Goal: Information Seeking & Learning: Learn about a topic

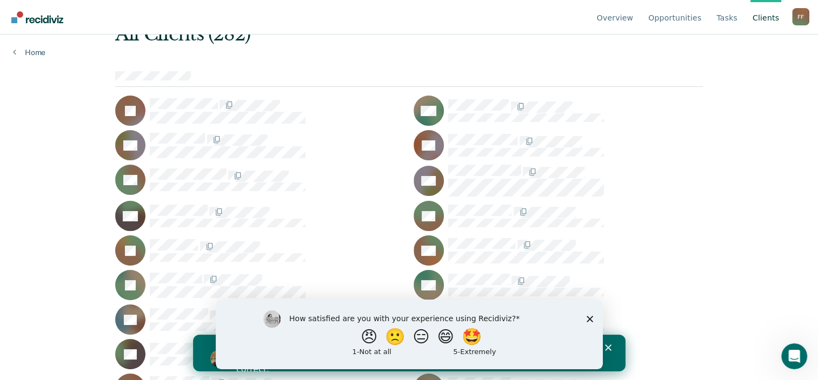
scroll to position [432, 0]
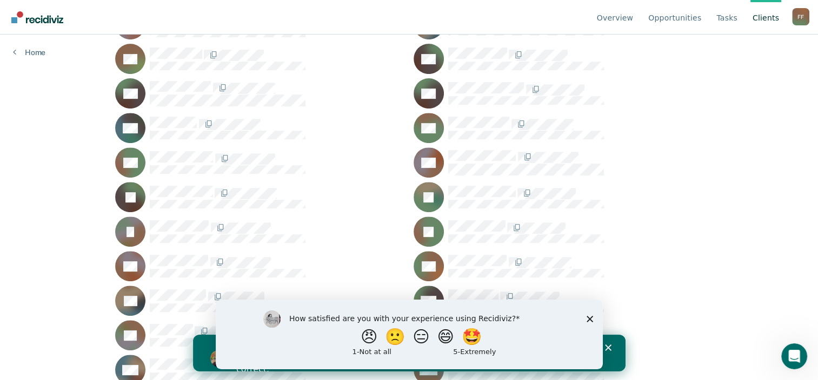
click at [590, 318] on polygon "Close survey" at bounding box center [589, 319] width 6 height 6
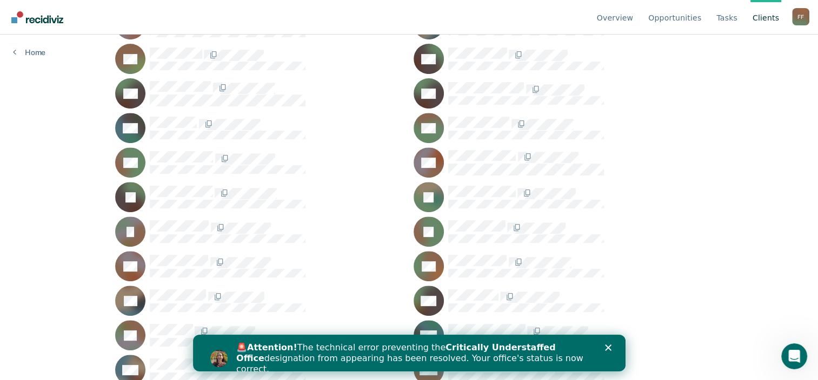
click at [603, 345] on div "🚨 Attention! The technical error preventing the Critically Understaffed Office …" at bounding box center [422, 358] width 372 height 39
click at [605, 348] on icon "Close" at bounding box center [607, 348] width 6 height 6
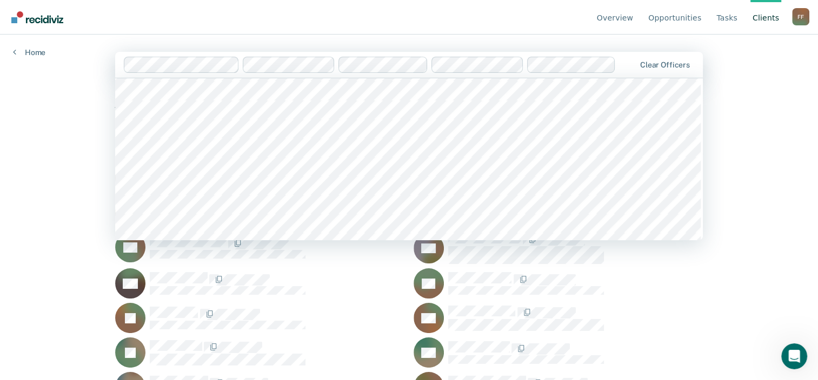
scroll to position [3513, 0]
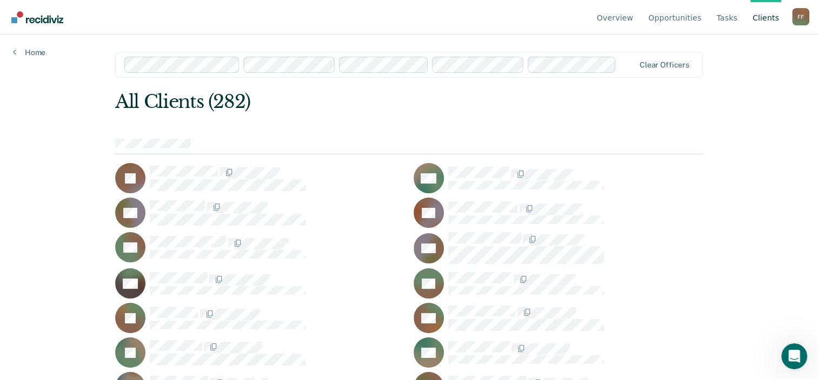
click at [686, 323] on div at bounding box center [575, 318] width 255 height 25
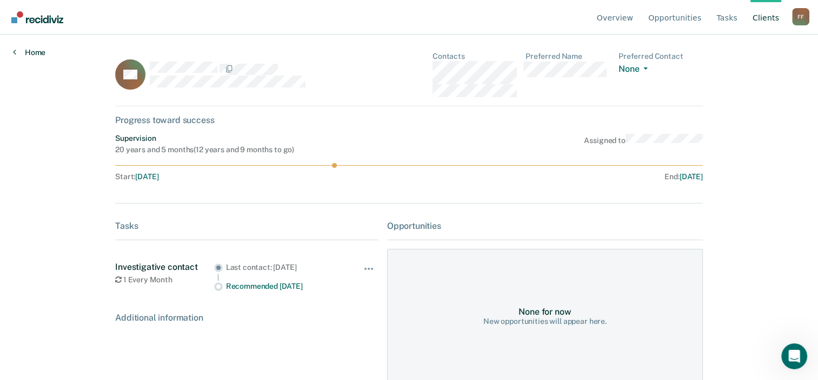
click at [34, 53] on link "Home" at bounding box center [29, 53] width 32 height 10
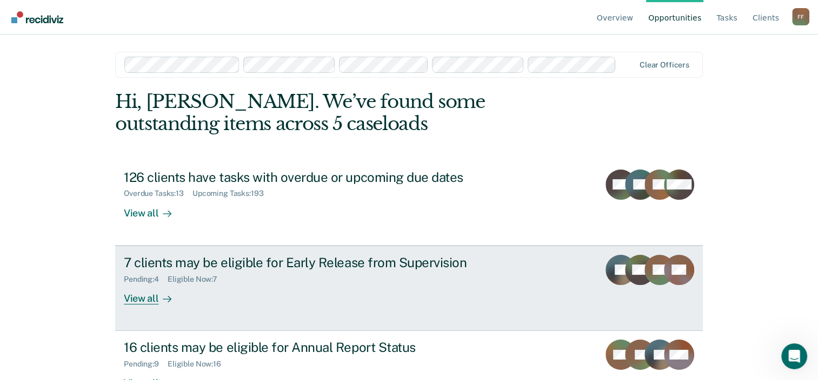
click at [143, 296] on div "View all" at bounding box center [154, 294] width 61 height 21
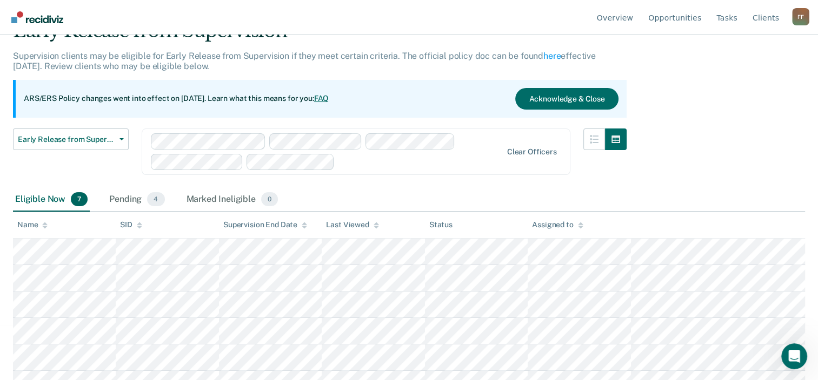
scroll to position [97, 0]
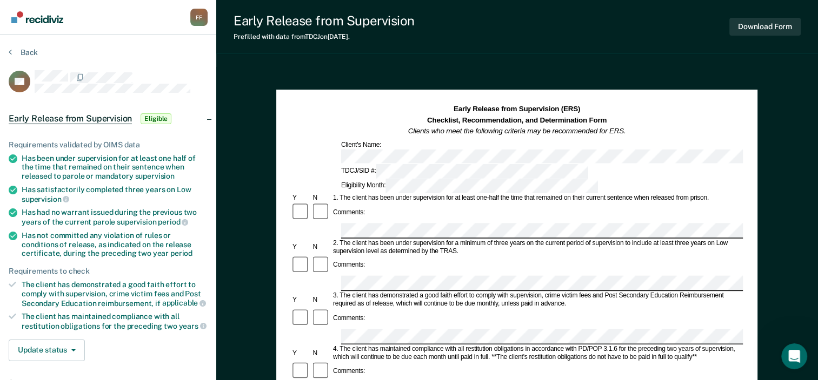
scroll to position [97, 0]
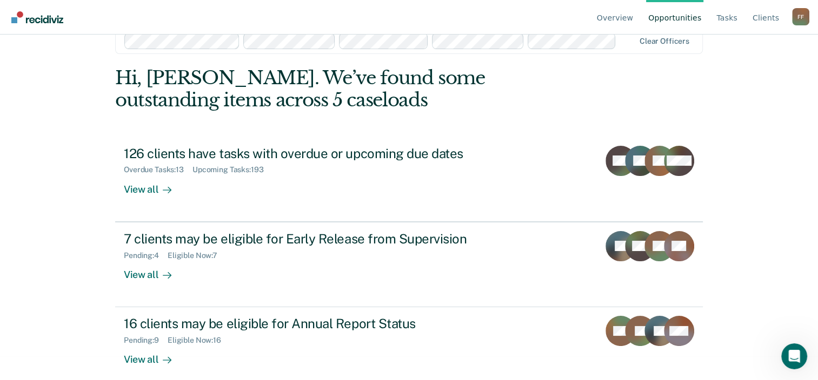
scroll to position [35, 0]
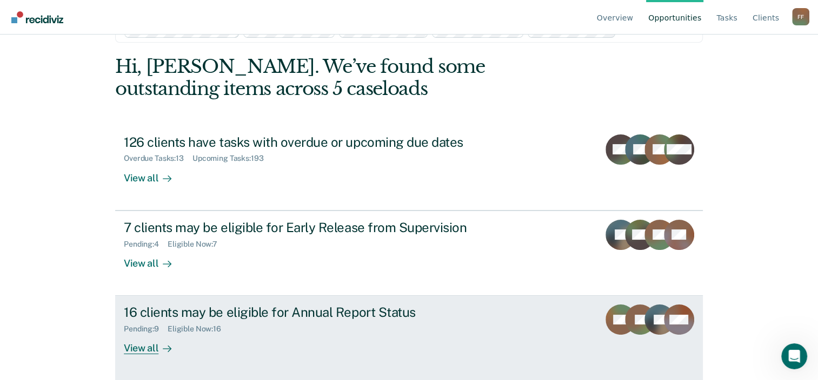
click at [209, 312] on div "16 clients may be eligible for Annual Report Status" at bounding box center [313, 313] width 379 height 16
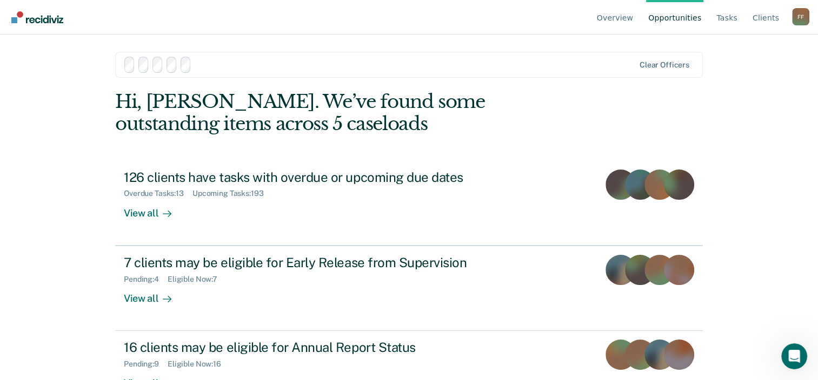
scroll to position [35, 0]
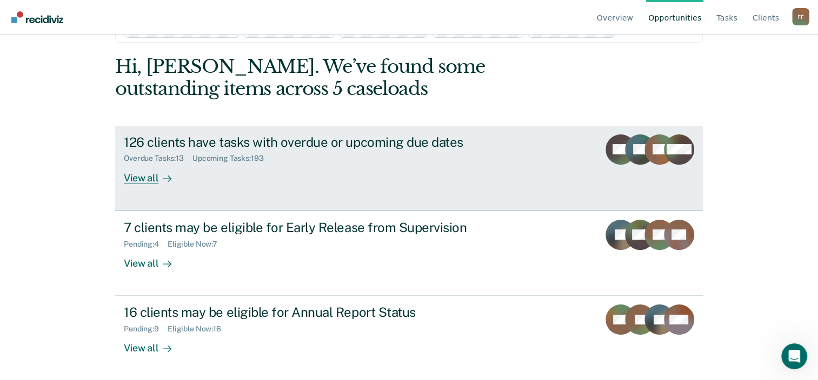
click at [199, 140] on div "126 clients have tasks with overdue or upcoming due dates" at bounding box center [313, 143] width 379 height 16
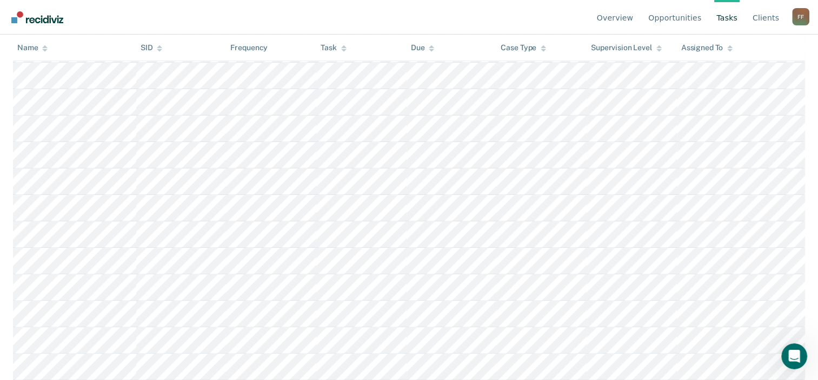
scroll to position [5508, 0]
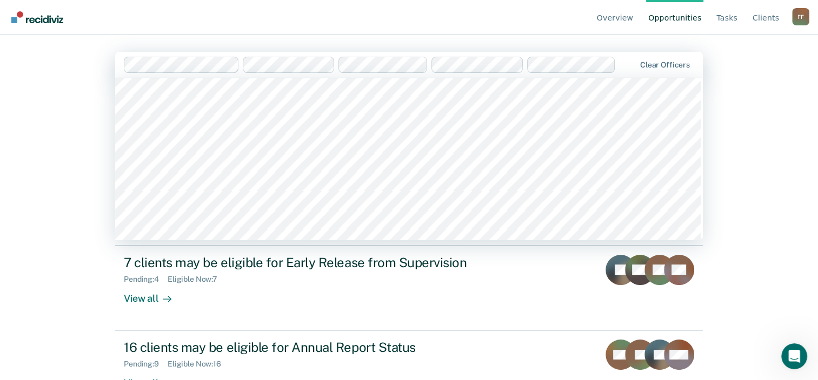
scroll to position [595, 0]
click at [69, 173] on div "Overview Opportunities Tasks Client s [PERSON_NAME] F F Profile How it works Lo…" at bounding box center [409, 190] width 818 height 380
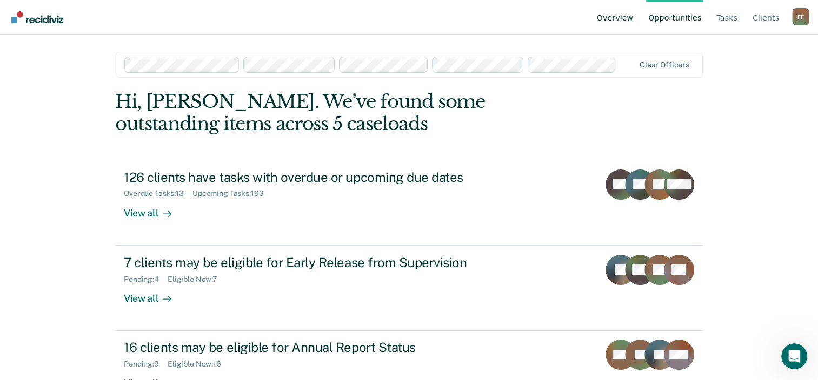
click at [620, 15] on link "Overview" at bounding box center [615, 17] width 41 height 35
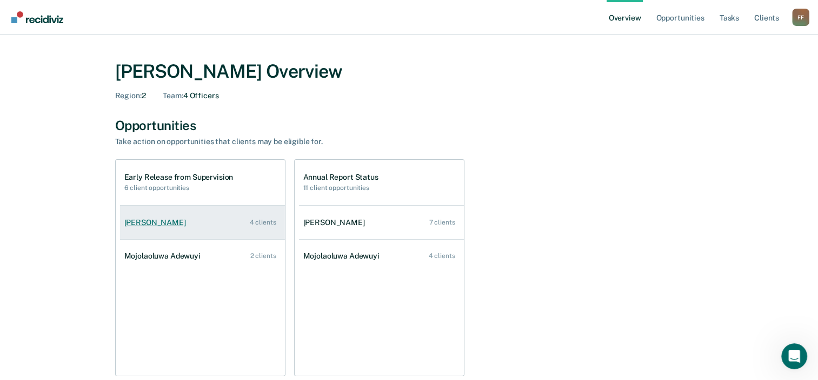
click at [141, 219] on div "[PERSON_NAME]" at bounding box center [157, 222] width 66 height 9
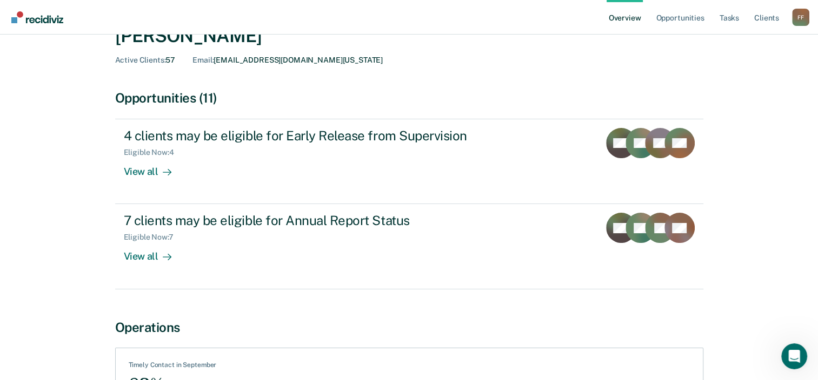
scroll to position [54, 0]
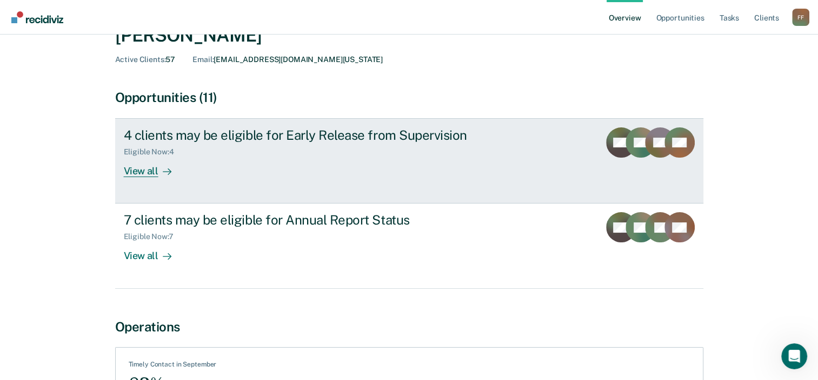
click at [147, 172] on div "View all" at bounding box center [154, 167] width 61 height 21
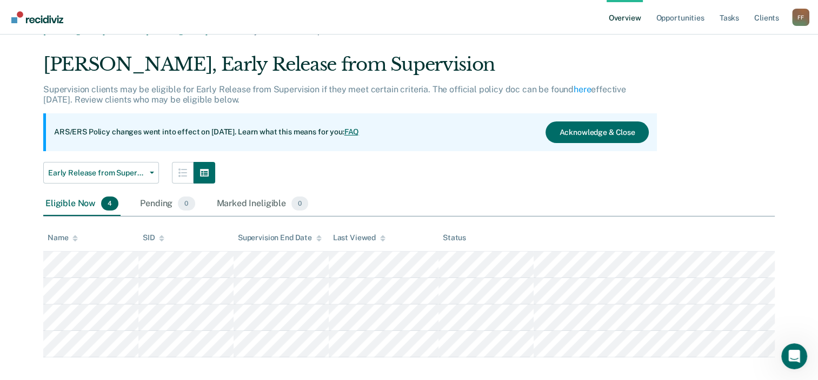
scroll to position [32, 0]
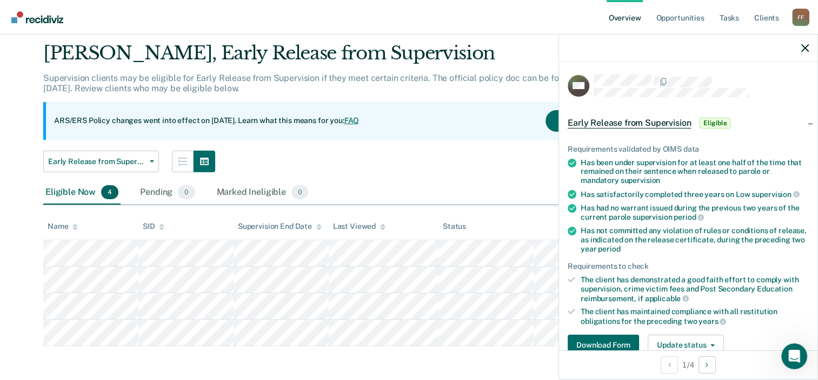
click at [715, 121] on span "Eligible" at bounding box center [714, 123] width 31 height 11
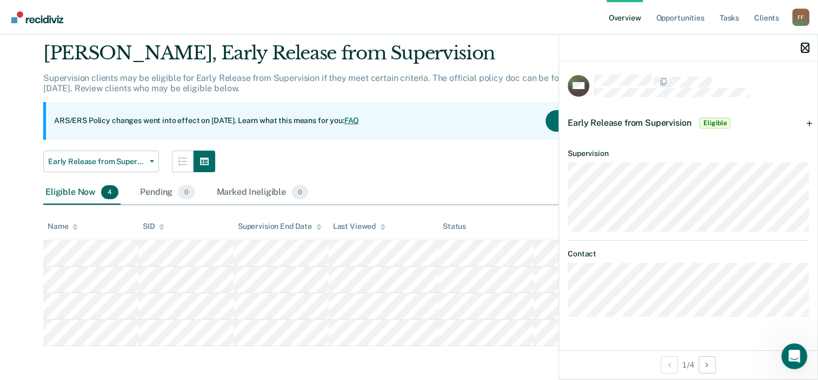
click at [802, 50] on icon "button" at bounding box center [805, 48] width 8 height 8
